Goal: Information Seeking & Learning: Find specific fact

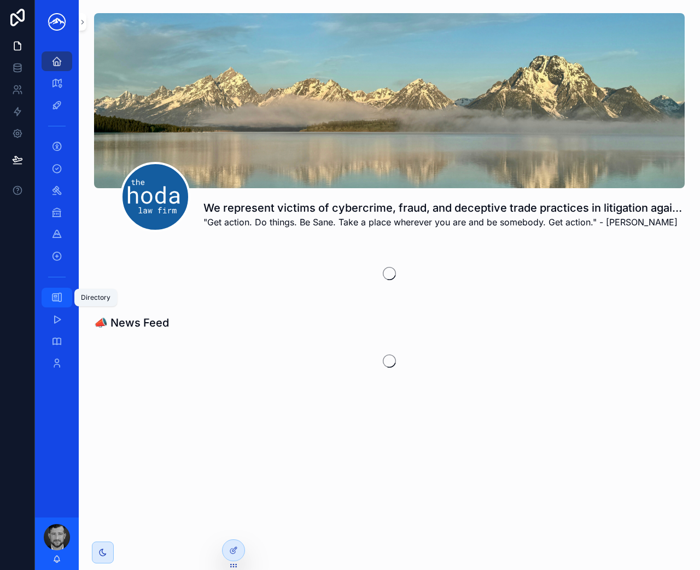
click at [57, 296] on icon "scrollable content" at bounding box center [56, 297] width 11 height 11
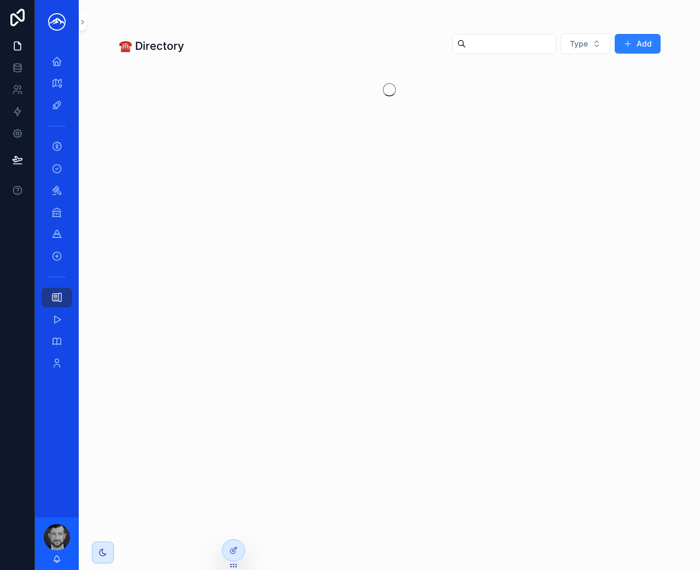
click at [495, 44] on input "scrollable content" at bounding box center [511, 43] width 90 height 15
click at [477, 46] on input "*****" at bounding box center [498, 43] width 90 height 15
type input "*******"
